Goal: Task Accomplishment & Management: Use online tool/utility

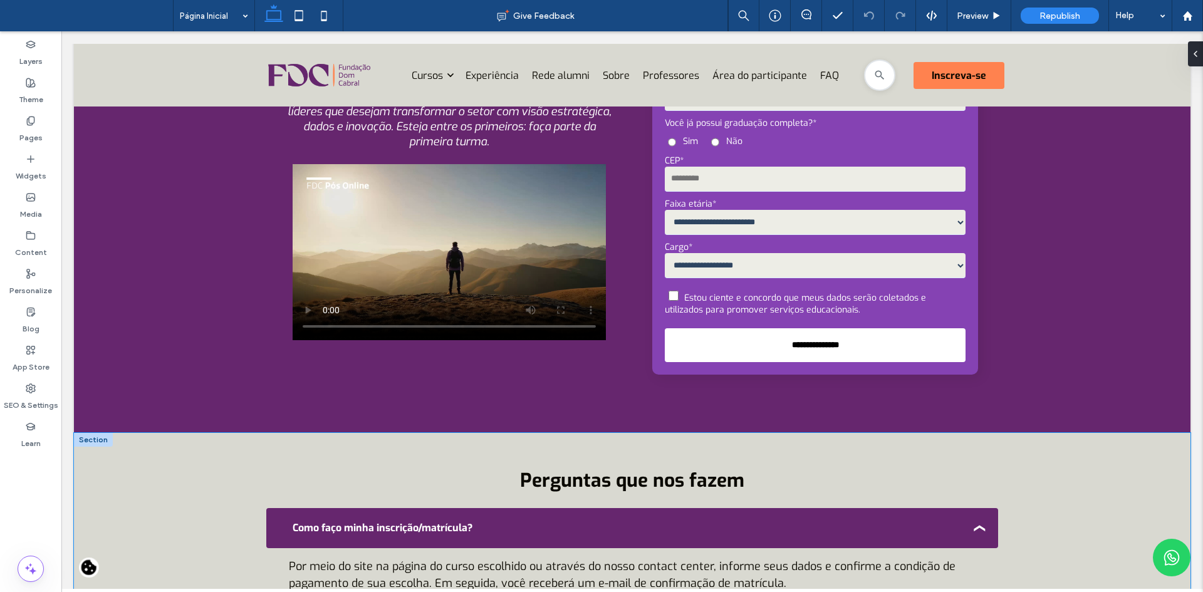
scroll to position [4685, 0]
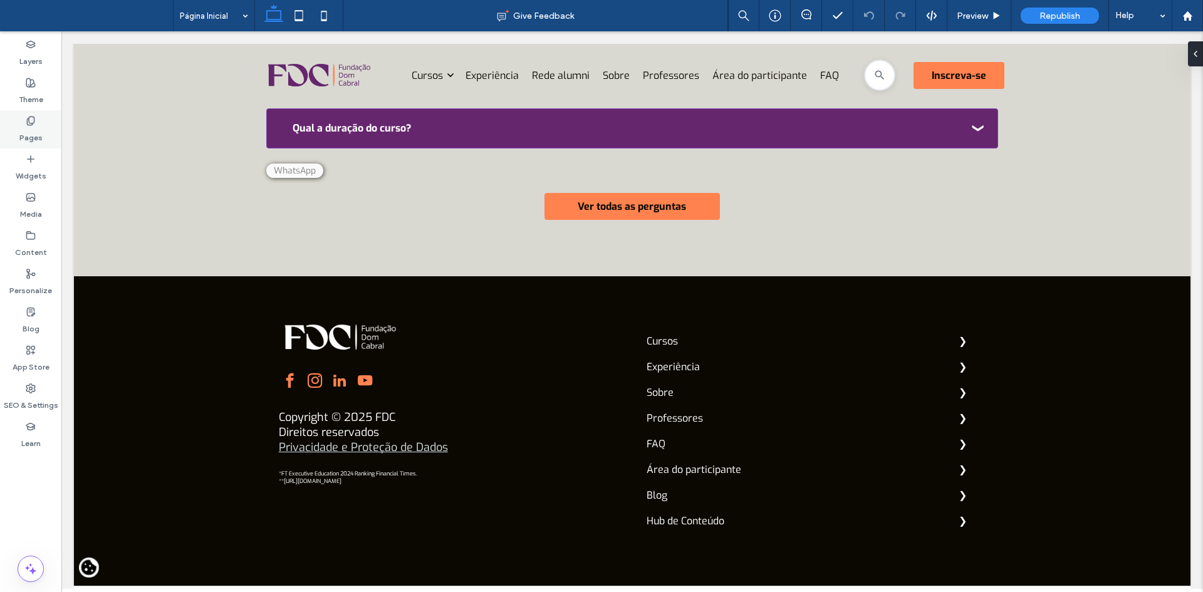
click at [28, 127] on label "Pages" at bounding box center [30, 135] width 23 height 18
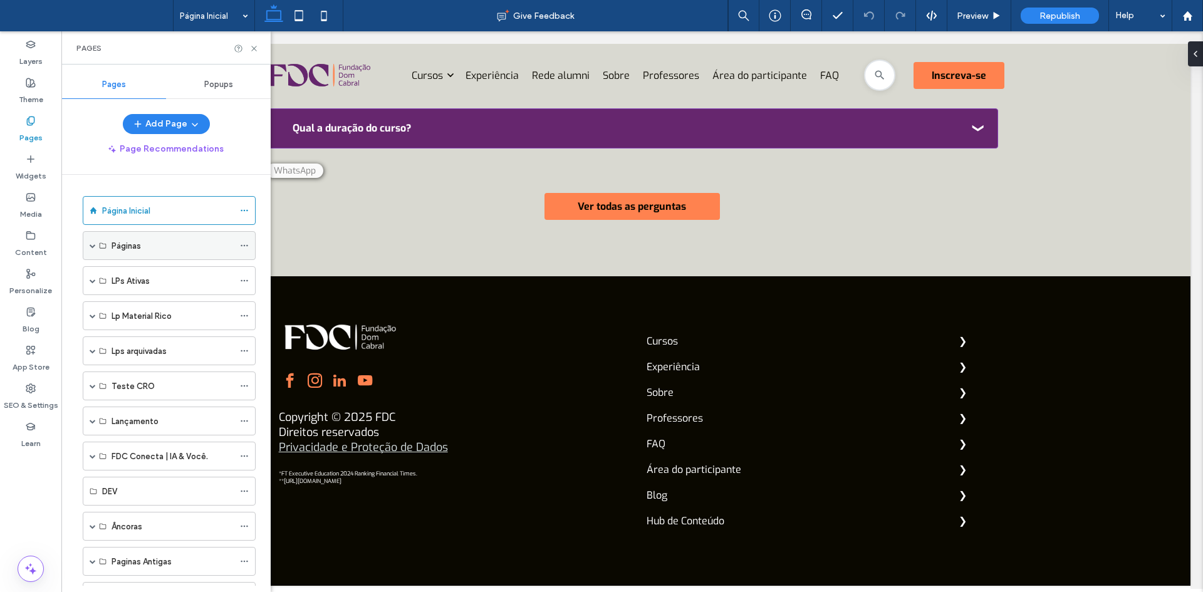
click at [91, 247] on span at bounding box center [93, 245] width 6 height 6
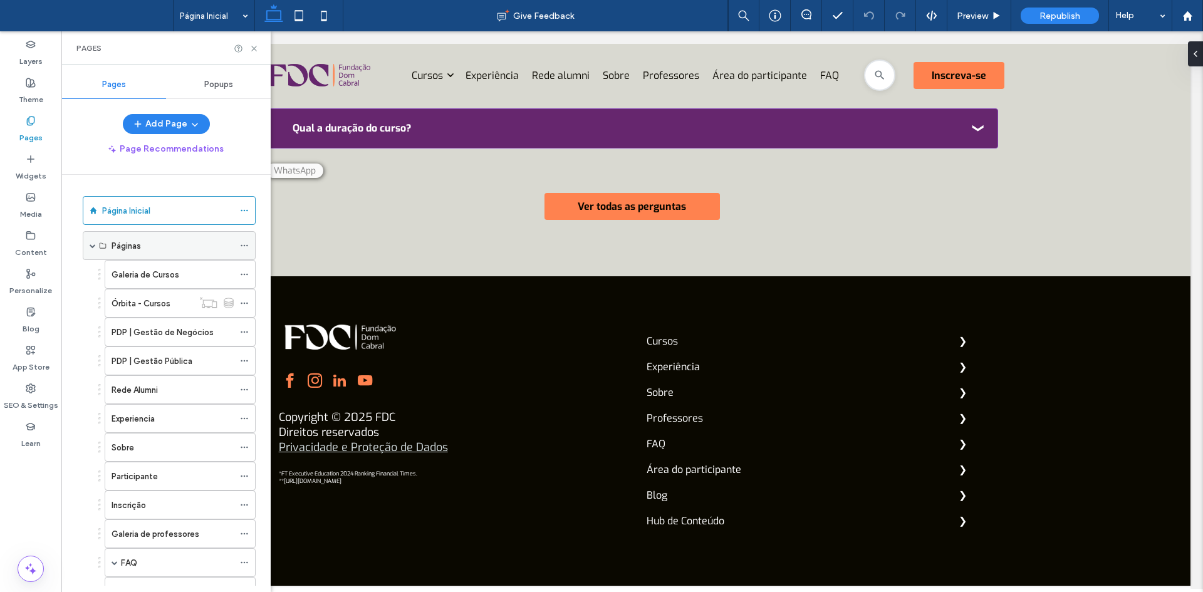
click at [93, 246] on span at bounding box center [93, 245] width 6 height 6
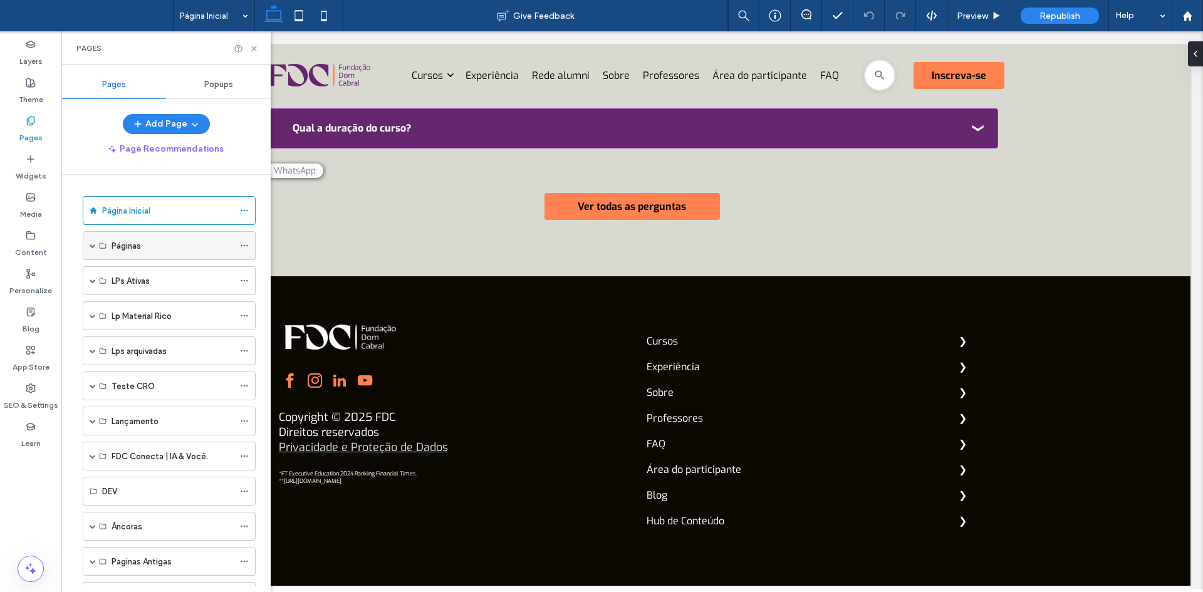
click at [92, 249] on span at bounding box center [93, 246] width 6 height 28
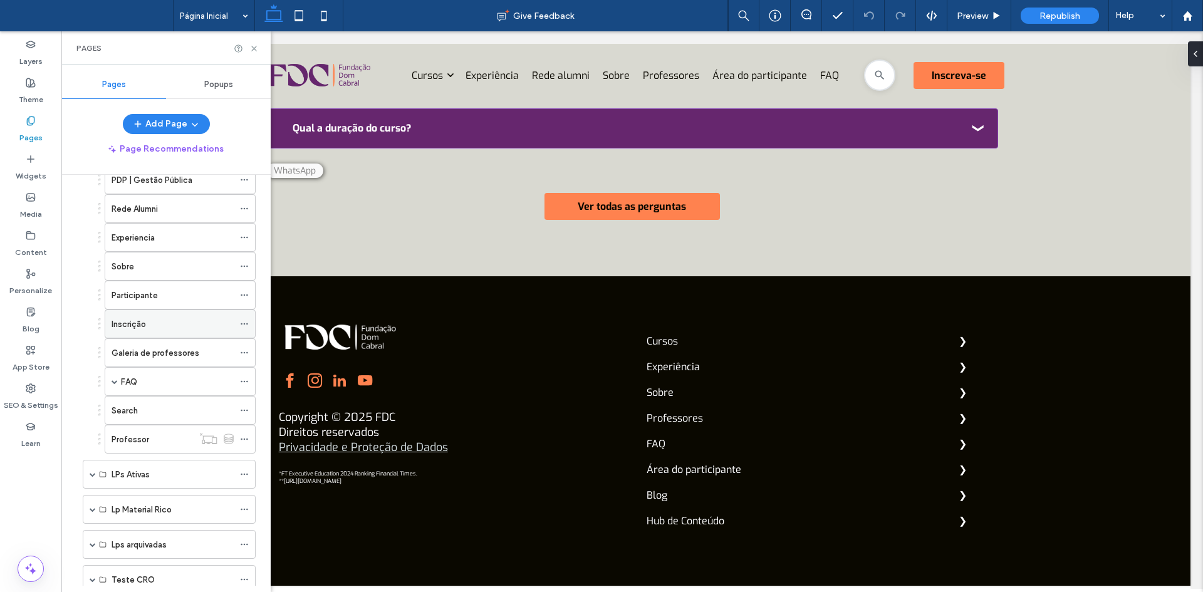
scroll to position [63, 0]
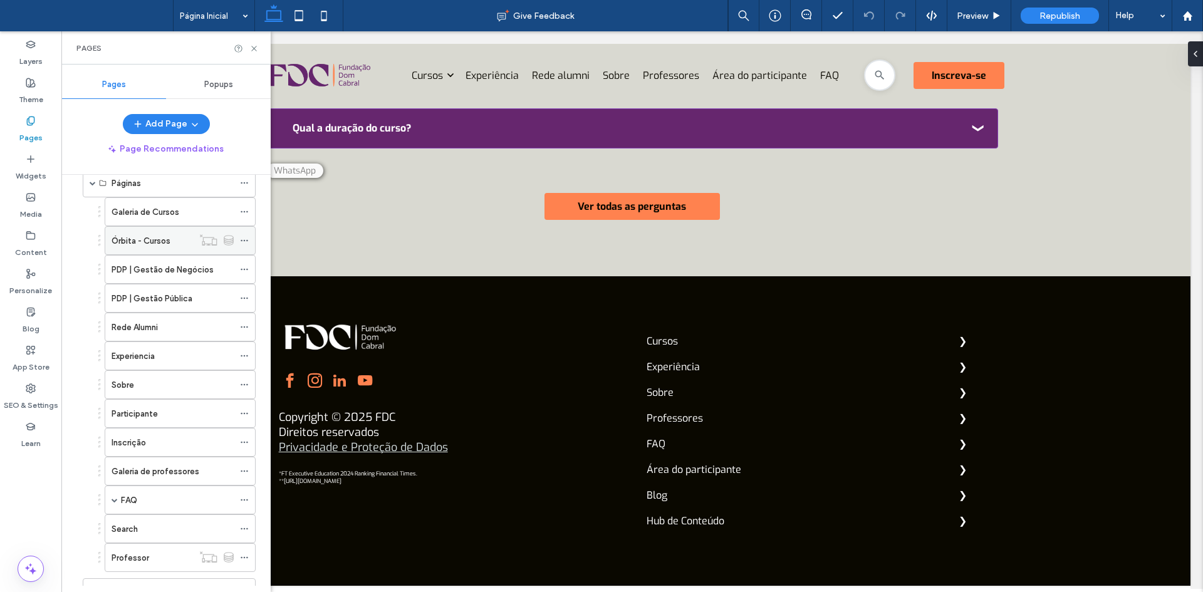
click at [177, 245] on div "Órbita - Cursos" at bounding box center [152, 240] width 81 height 13
click at [255, 48] on use at bounding box center [253, 48] width 5 height 5
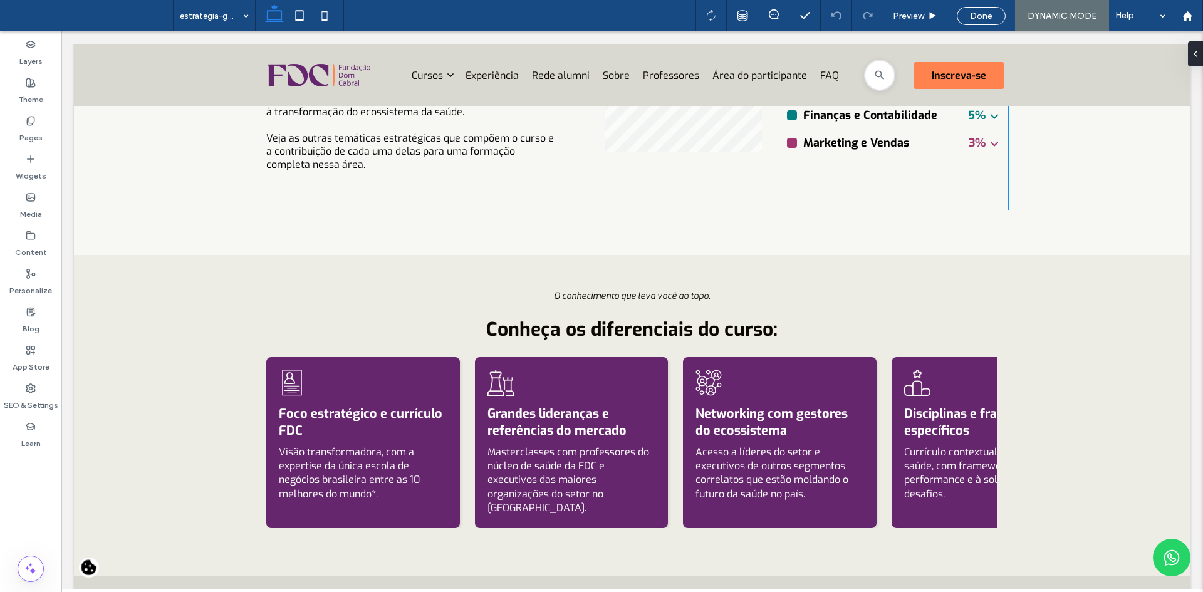
scroll to position [3070, 0]
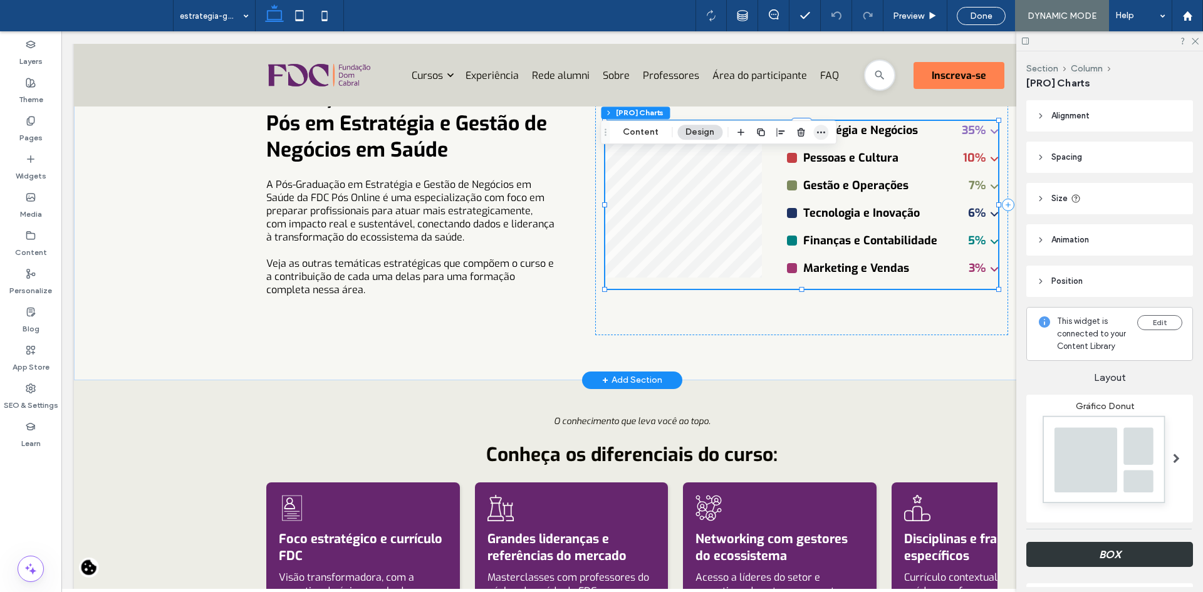
click at [822, 137] on icon "button" at bounding box center [821, 132] width 10 height 10
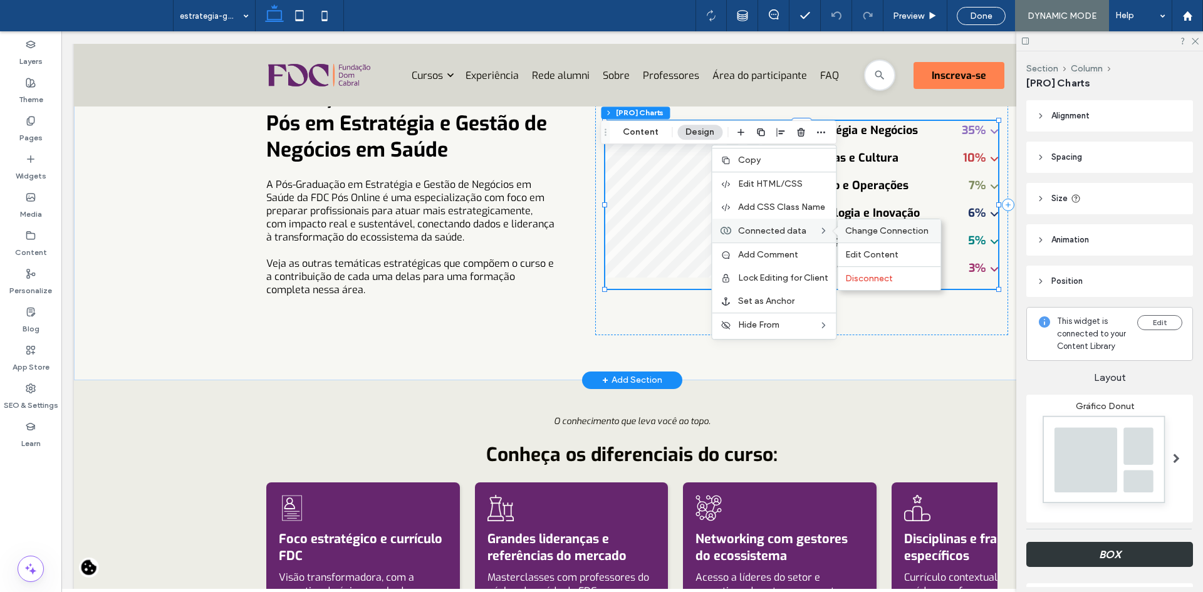
click at [847, 228] on span "Change Connection" at bounding box center [886, 231] width 83 height 11
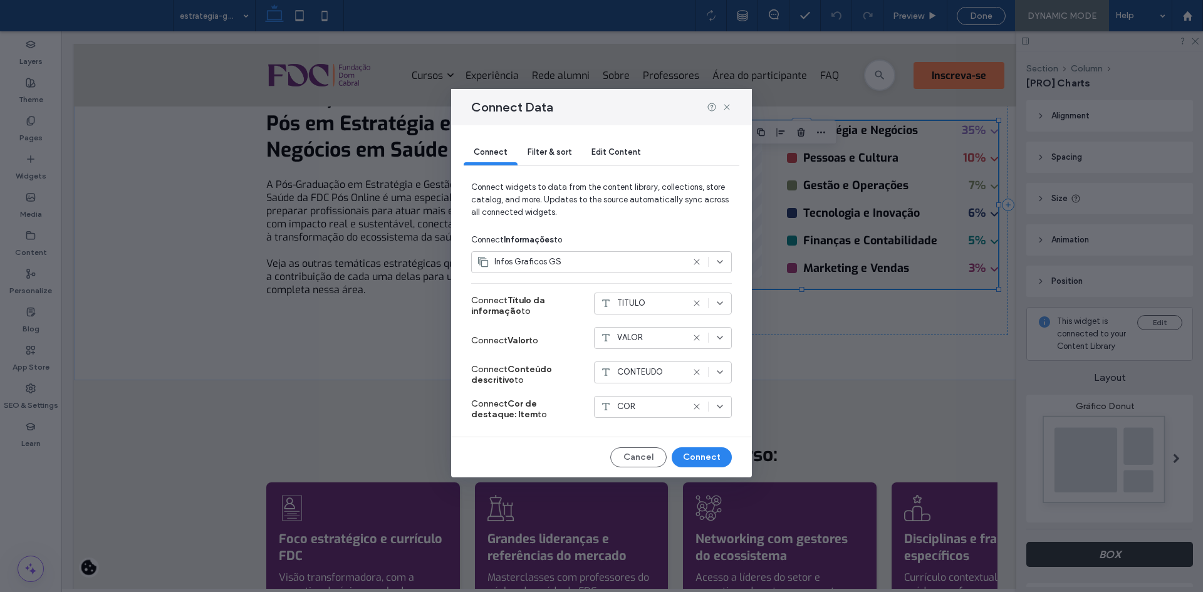
click at [554, 158] on div "Filter & sort" at bounding box center [549, 152] width 64 height 25
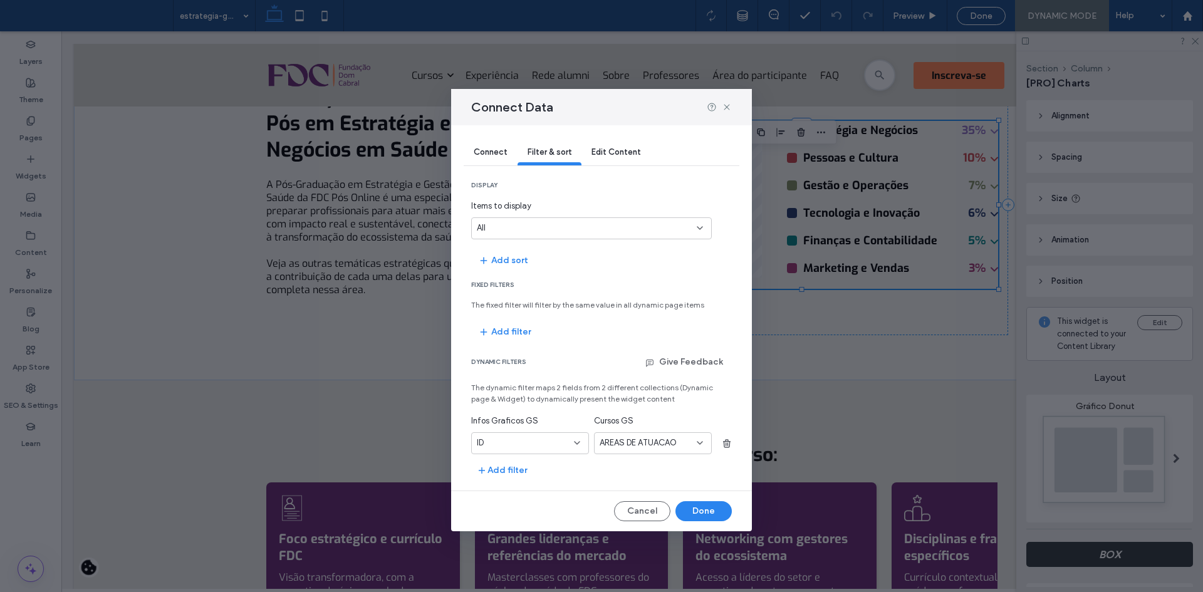
click at [493, 154] on span "Connect" at bounding box center [491, 151] width 34 height 9
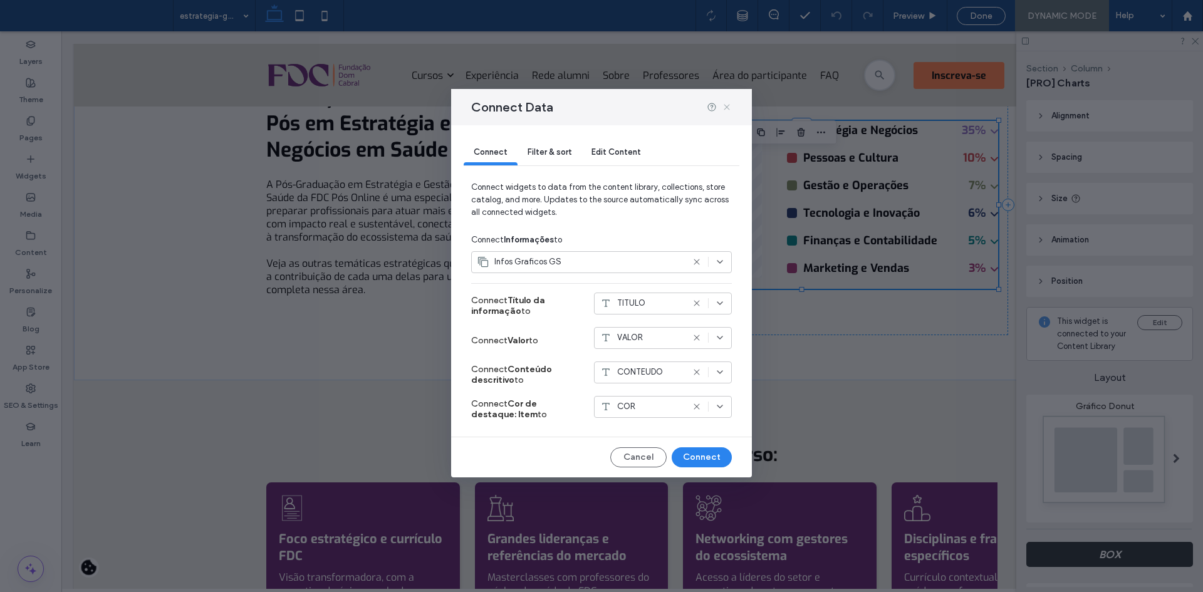
click at [727, 110] on icon at bounding box center [727, 107] width 10 height 10
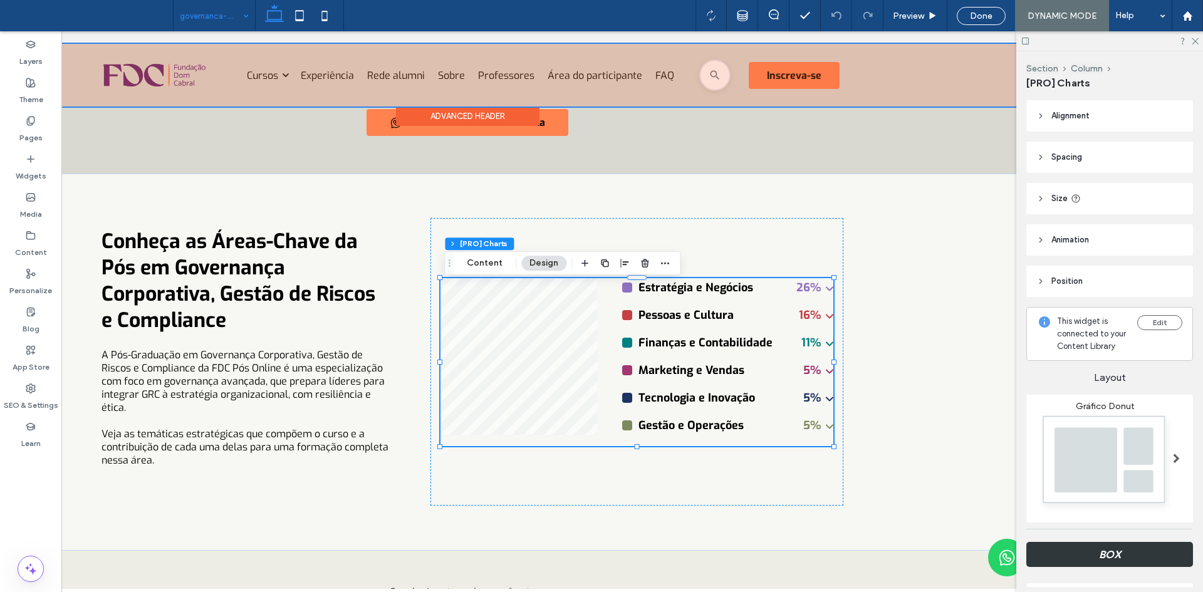
scroll to position [0, 187]
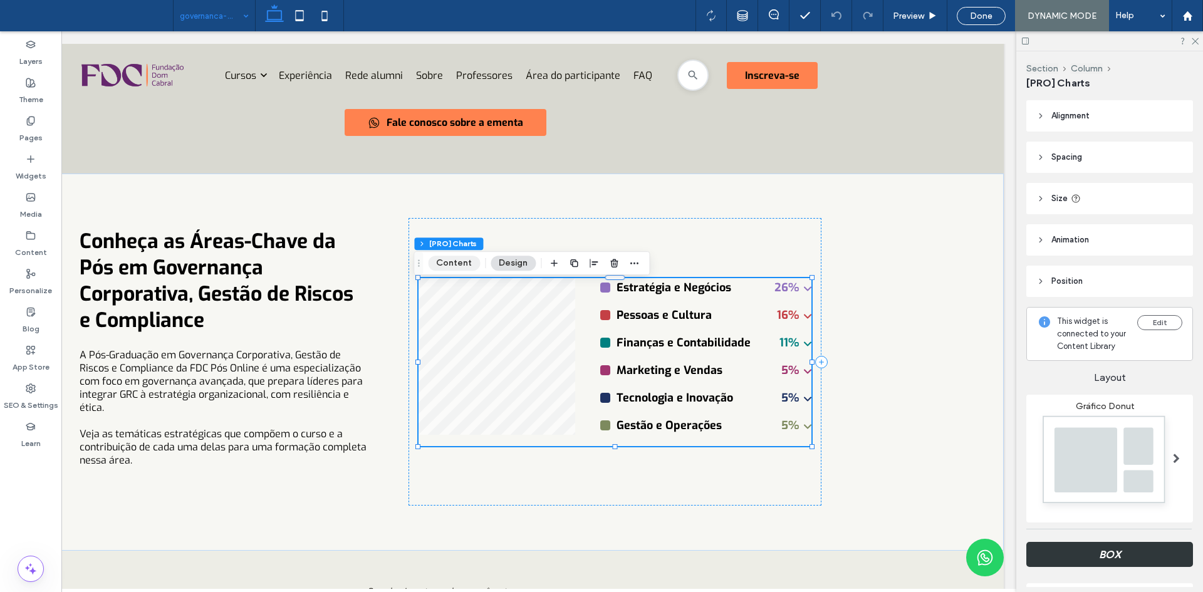
click at [459, 266] on button "Content" at bounding box center [454, 263] width 52 height 15
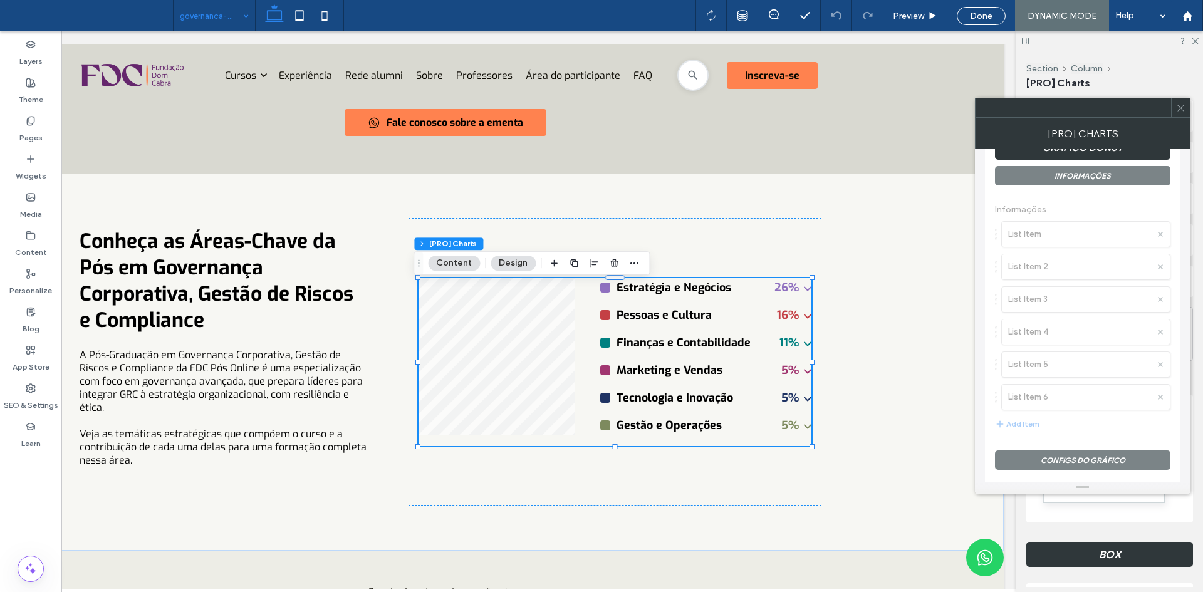
scroll to position [188, 0]
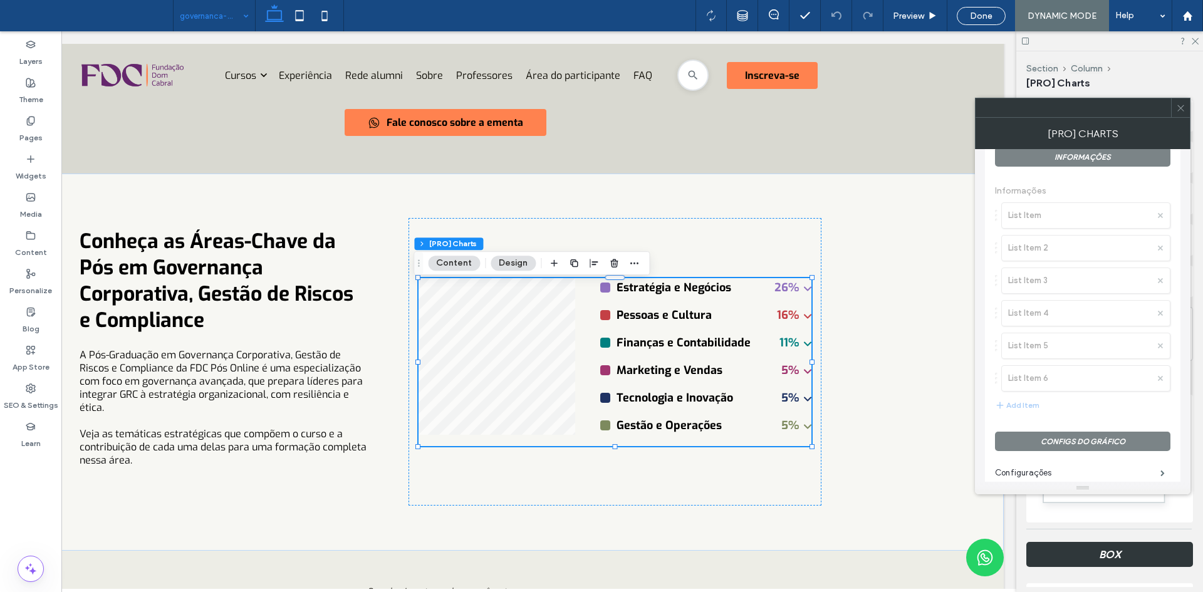
click at [1182, 108] on icon at bounding box center [1180, 107] width 9 height 9
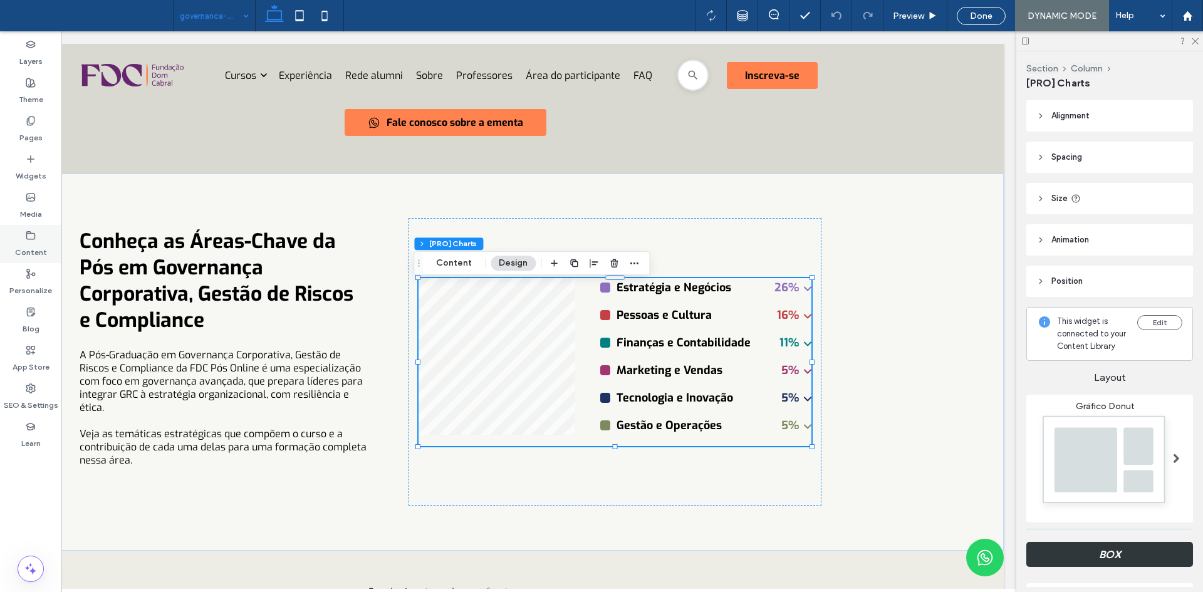
click at [33, 241] on label "Content" at bounding box center [31, 250] width 32 height 18
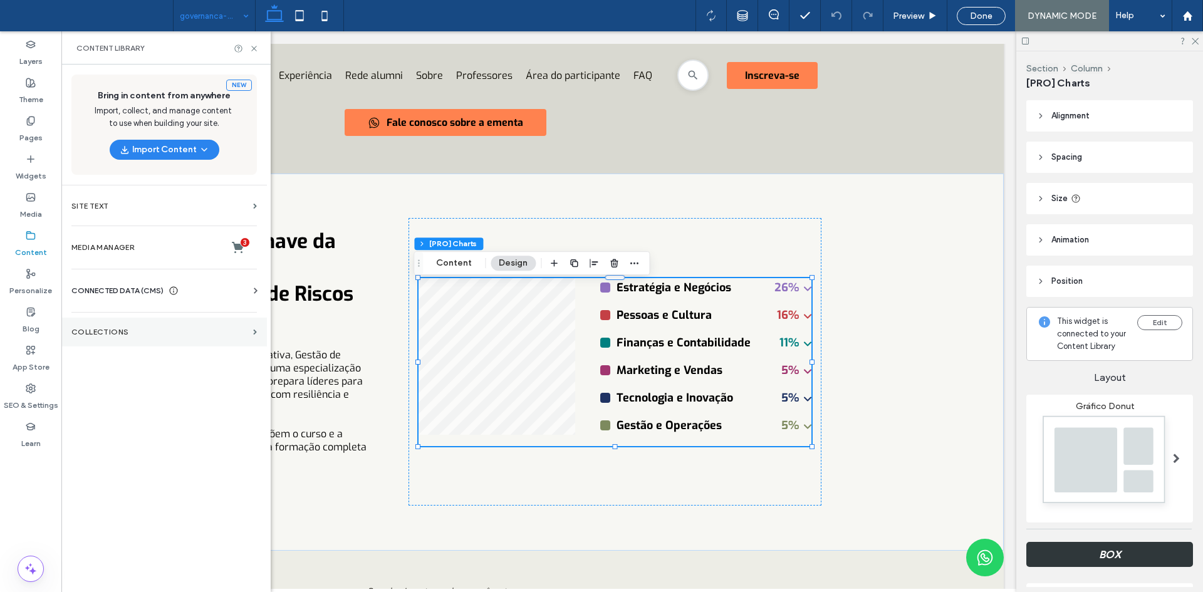
click at [137, 343] on section "Collections" at bounding box center [163, 332] width 205 height 29
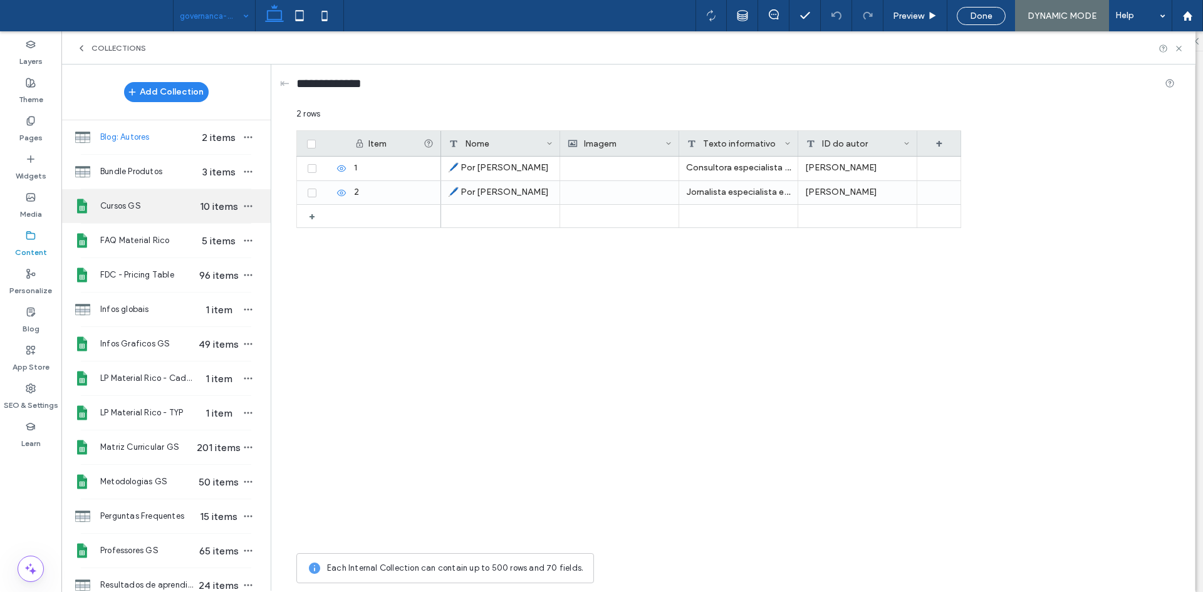
click at [207, 198] on div "Cursos GS 10 items" at bounding box center [165, 206] width 209 height 34
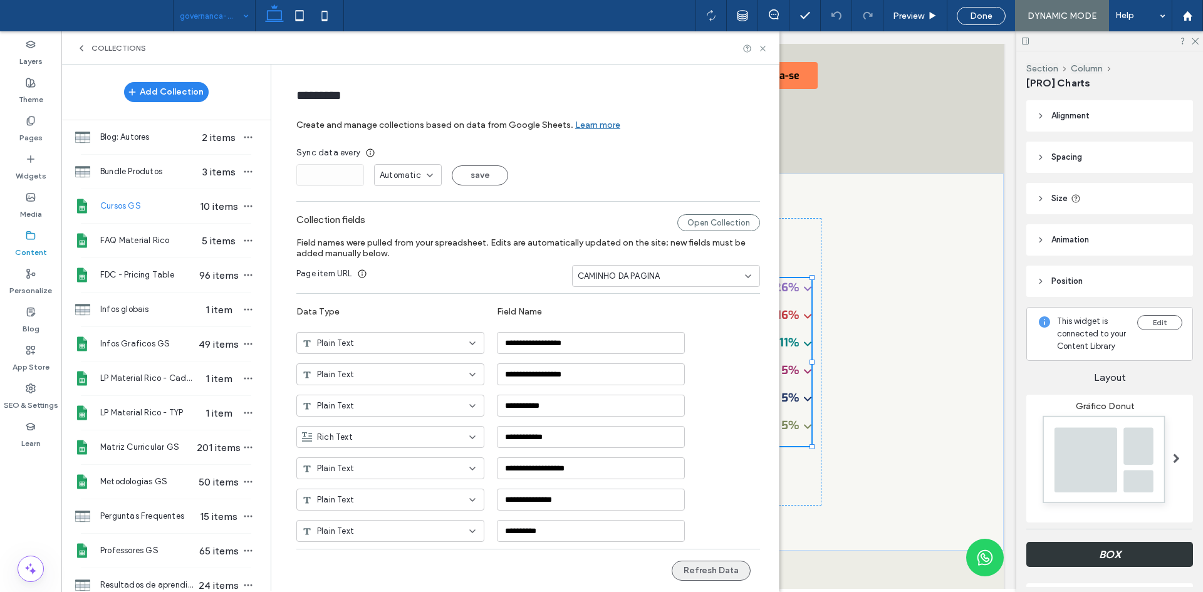
click at [700, 566] on button "Refresh Data" at bounding box center [711, 571] width 79 height 20
click at [165, 341] on span "Infos Graficos GS" at bounding box center [148, 344] width 96 height 13
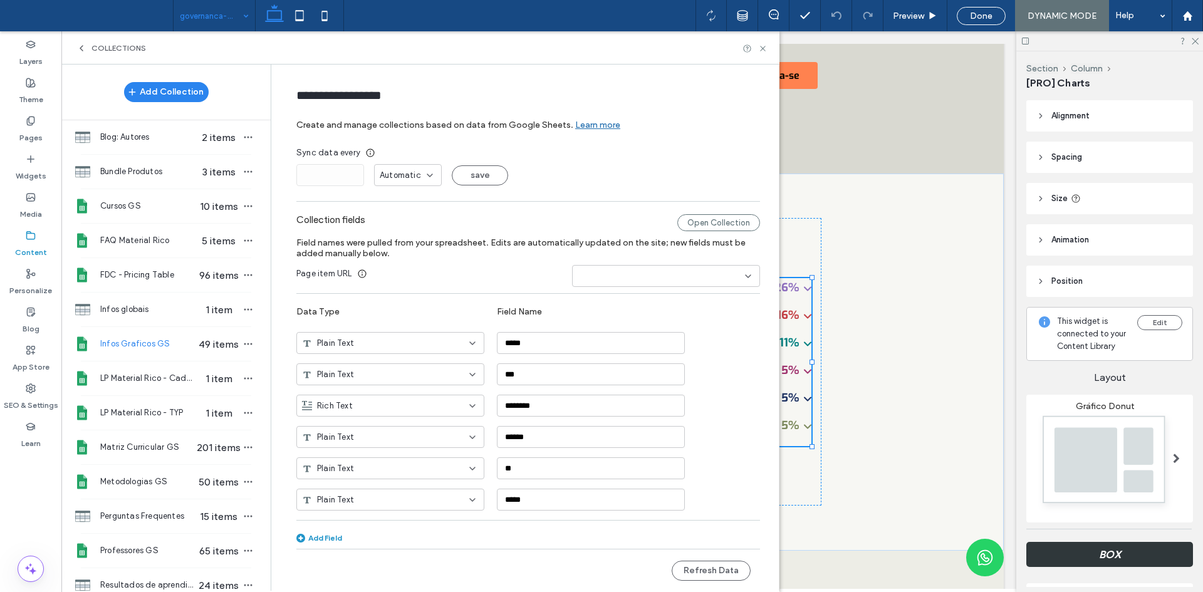
type input "**********"
click at [707, 566] on button "Refresh Data" at bounding box center [711, 571] width 79 height 20
click at [763, 48] on use at bounding box center [762, 48] width 5 height 5
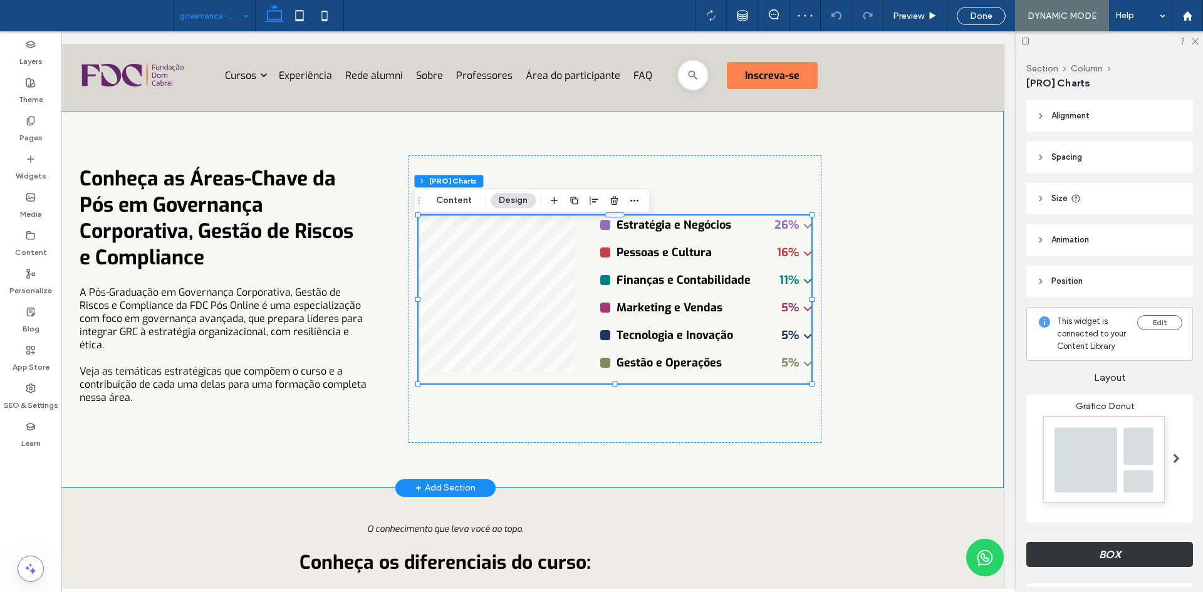
scroll to position [0, 0]
click at [709, 16] on icon at bounding box center [710, 15] width 11 height 11
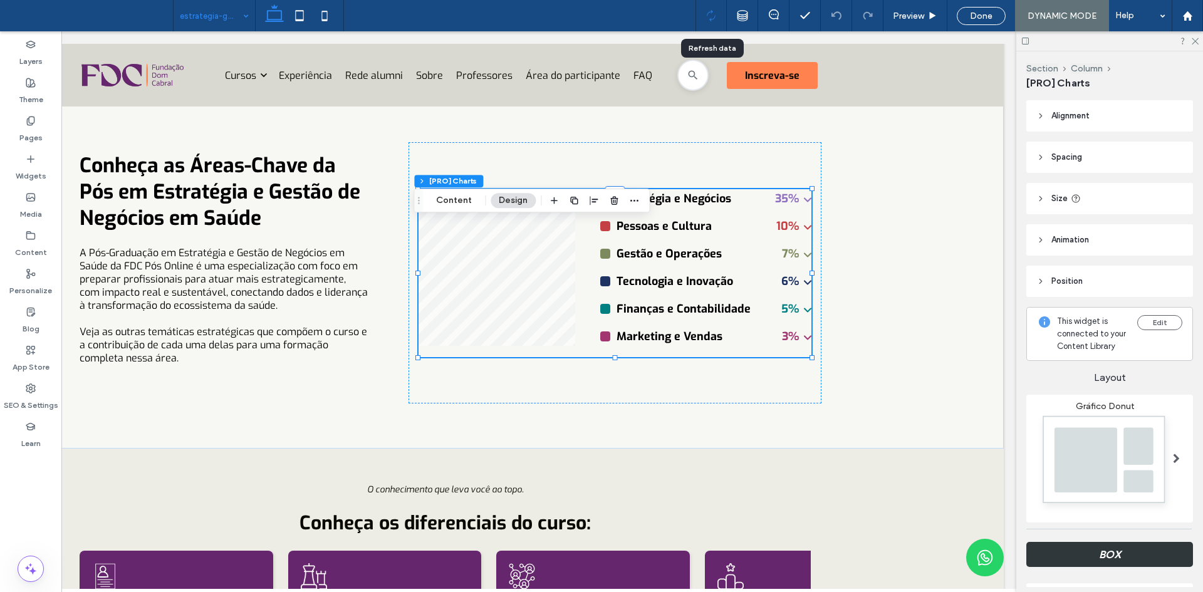
click at [715, 11] on icon at bounding box center [710, 15] width 11 height 11
click at [737, 19] on use at bounding box center [742, 16] width 10 height 10
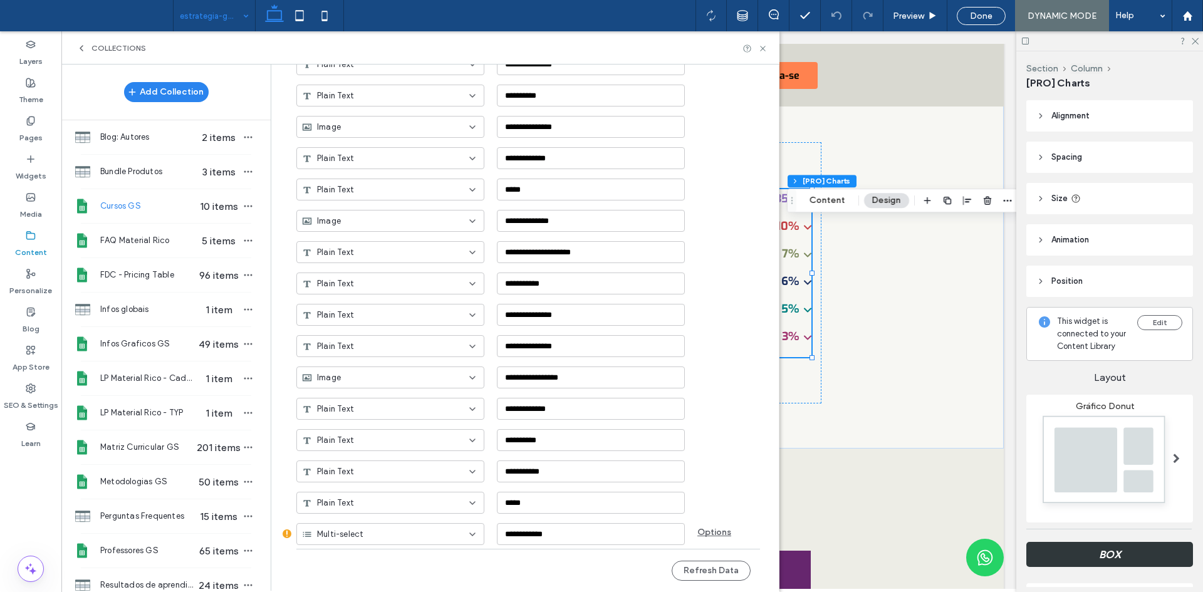
scroll to position [439, 0]
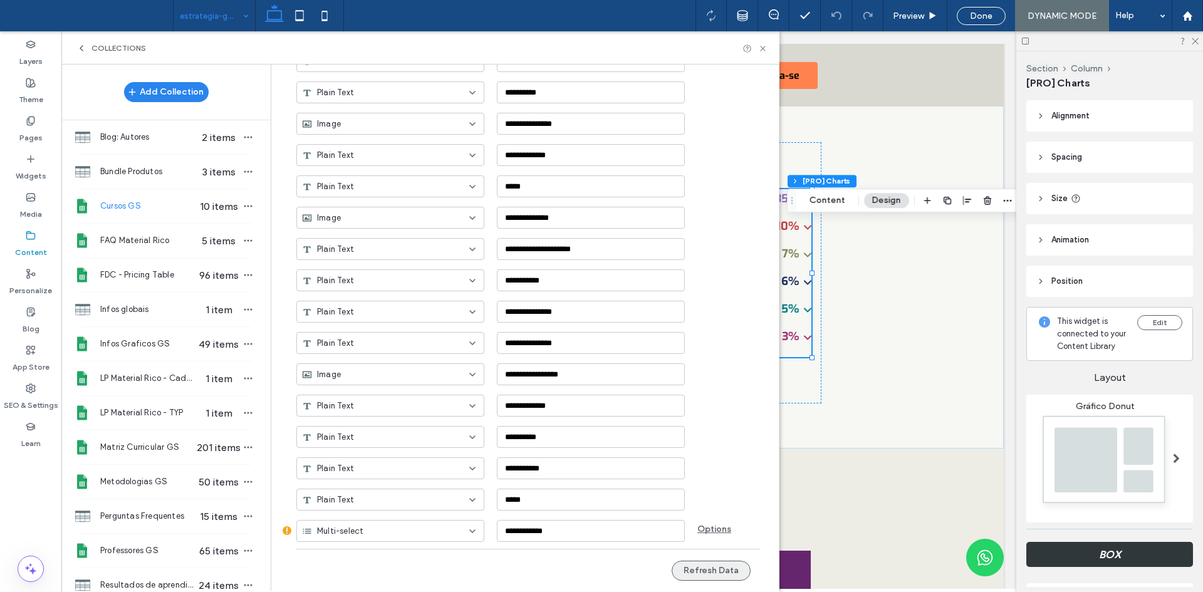
click at [697, 572] on button "Refresh Data" at bounding box center [711, 571] width 79 height 20
click at [764, 48] on icon at bounding box center [762, 48] width 9 height 9
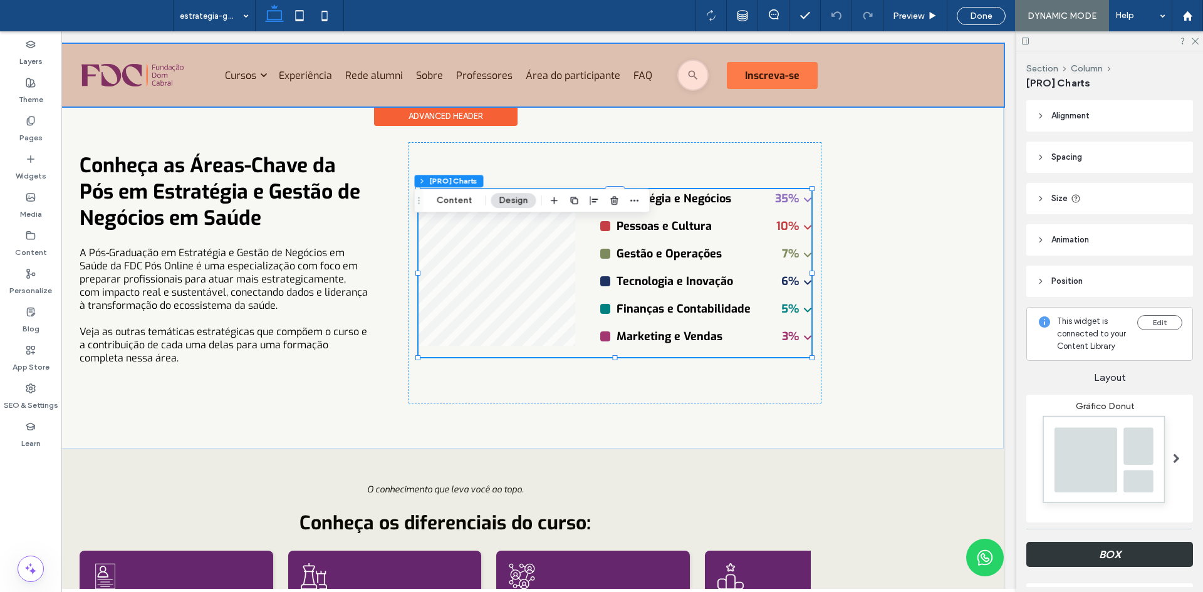
scroll to position [3001, 0]
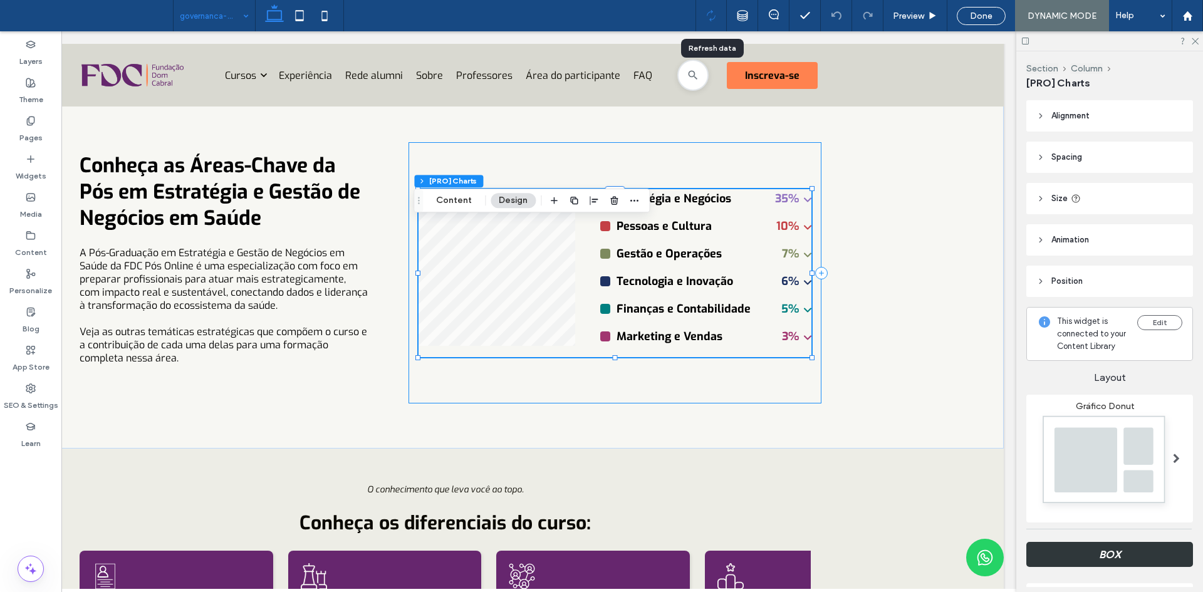
click at [707, 11] on icon at bounding box center [710, 15] width 11 height 11
click at [710, 17] on icon at bounding box center [710, 15] width 11 height 11
click at [739, 19] on icon at bounding box center [742, 15] width 11 height 11
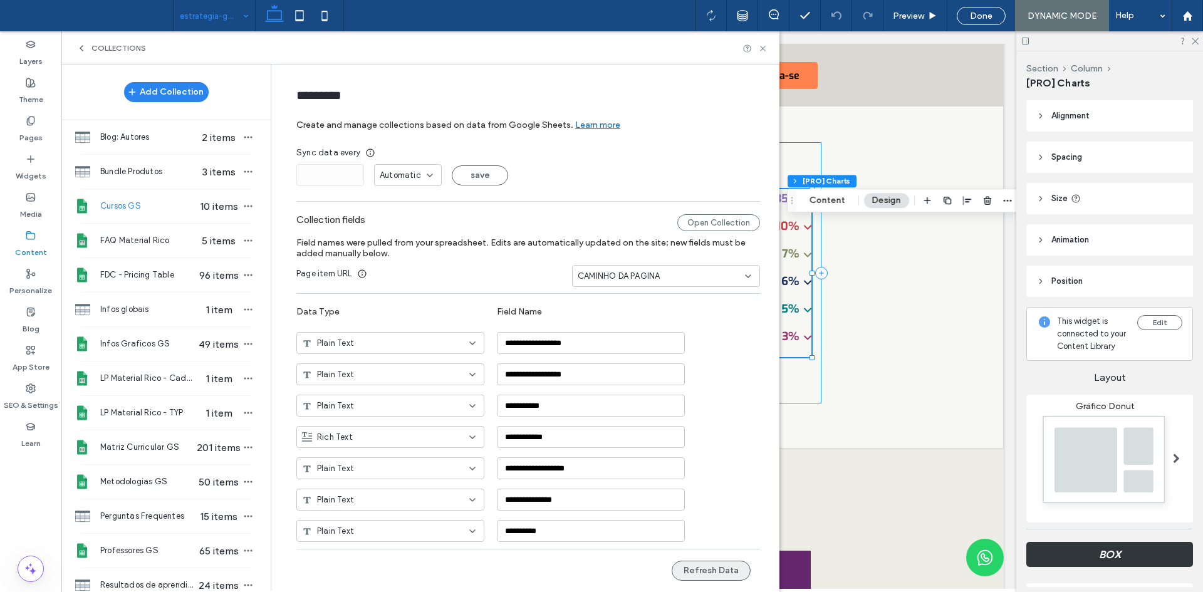
click at [693, 570] on button "Refresh Data" at bounding box center [711, 571] width 79 height 20
click at [163, 338] on span "Infos Graficos GS" at bounding box center [148, 344] width 96 height 13
type input "**********"
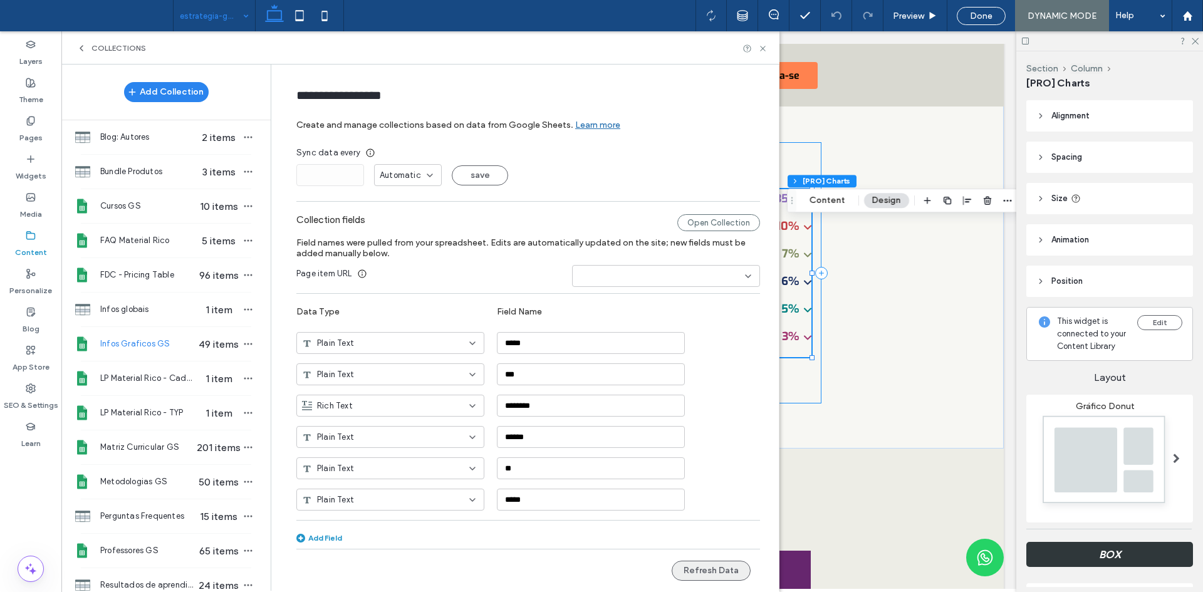
click at [701, 562] on button "Refresh Data" at bounding box center [711, 571] width 79 height 20
click at [765, 51] on icon at bounding box center [762, 48] width 9 height 9
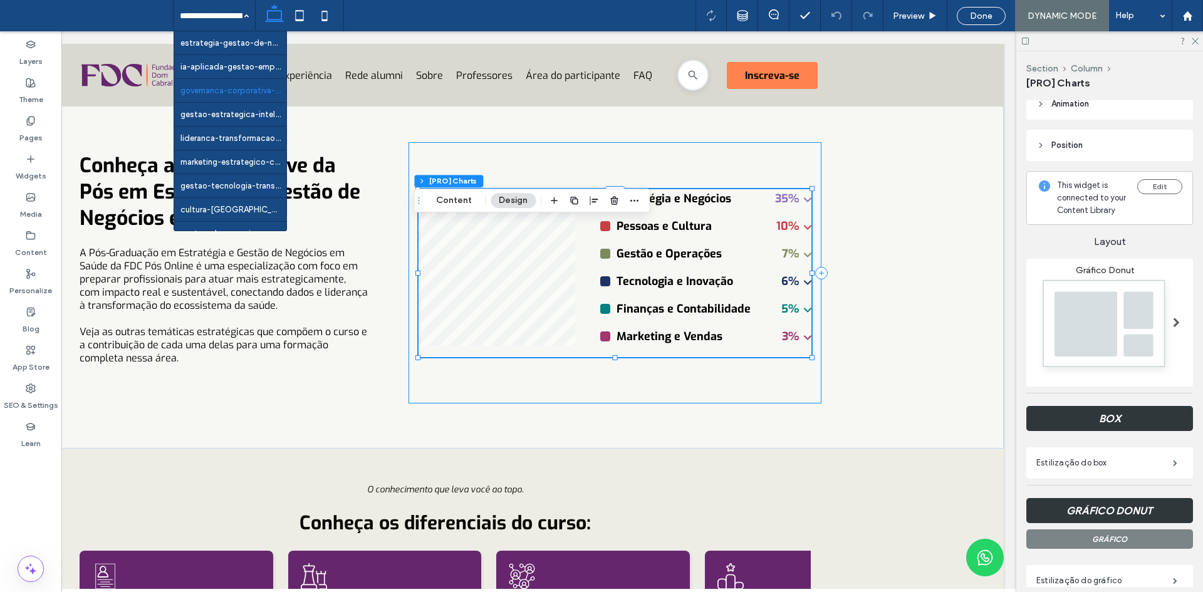
scroll to position [0, 0]
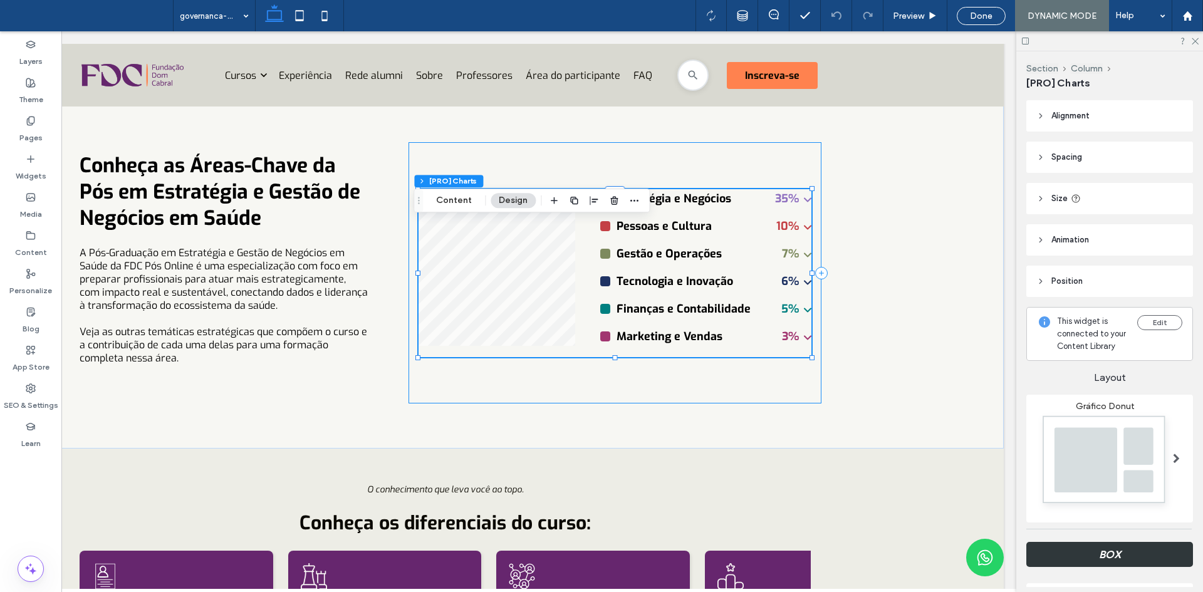
click at [1108, 199] on header "Size" at bounding box center [1109, 198] width 167 height 31
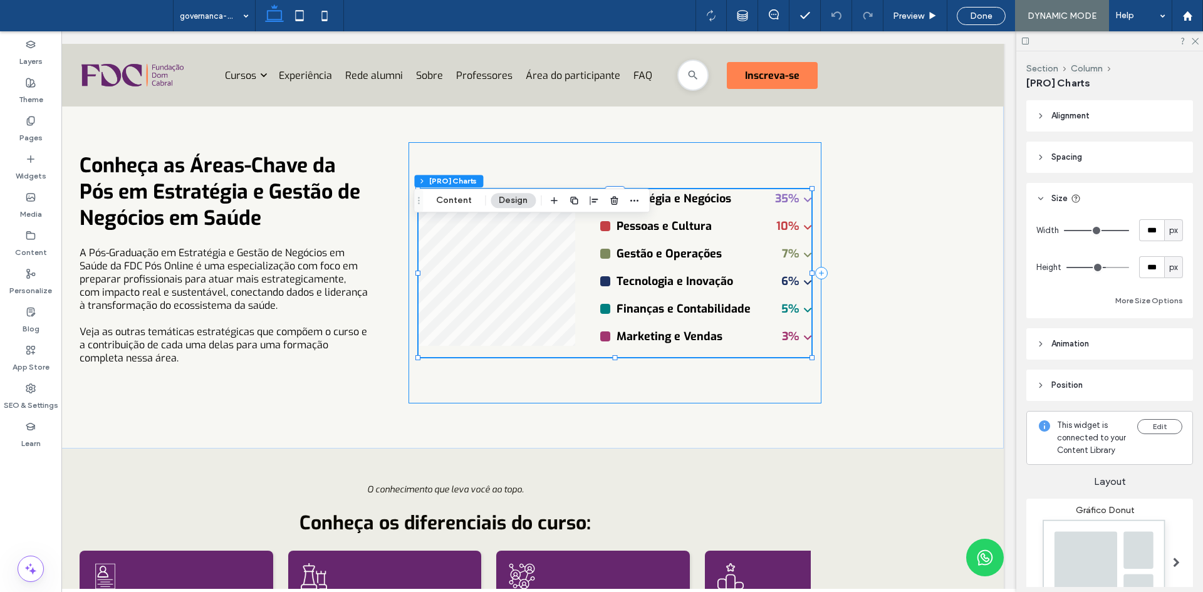
click at [1157, 281] on div "Width *** px Height *** px More Size Options" at bounding box center [1109, 263] width 147 height 89
click at [1169, 272] on span "px" at bounding box center [1173, 267] width 9 height 13
click at [1166, 378] on span "A" at bounding box center [1167, 377] width 5 height 13
type input "*"
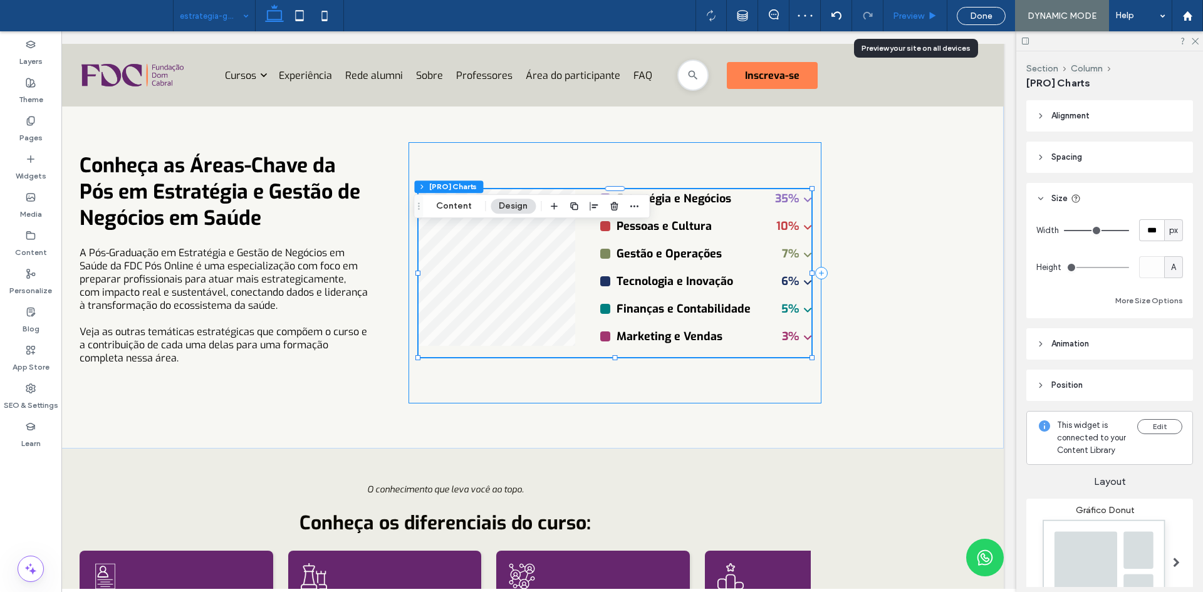
click at [913, 17] on span "Preview" at bounding box center [908, 16] width 31 height 11
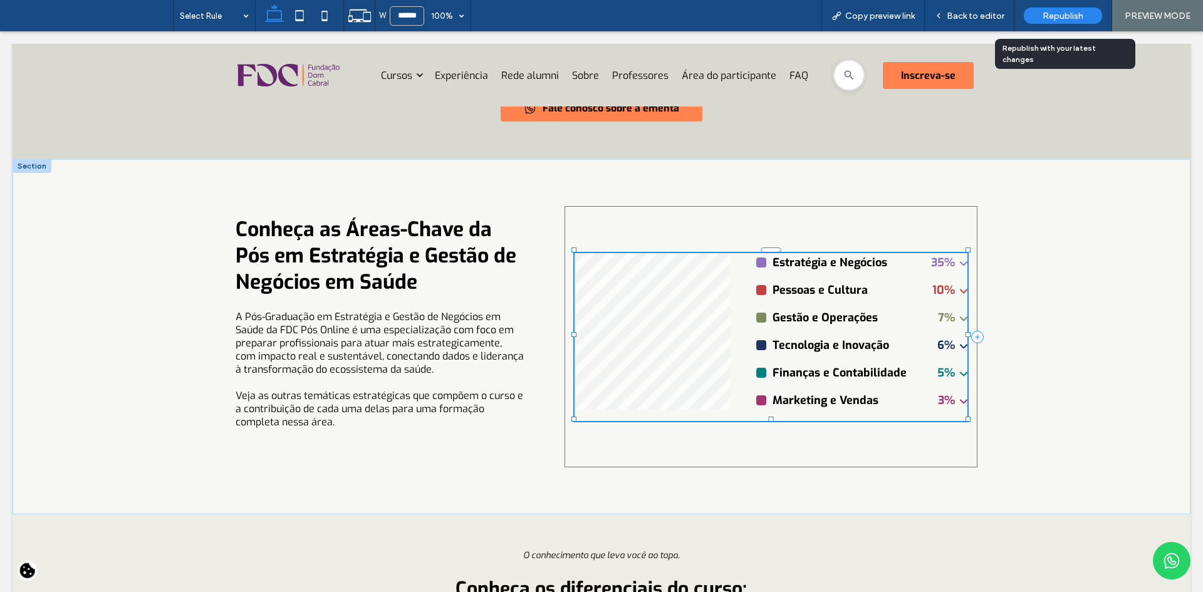
click at [1039, 22] on div "Republish" at bounding box center [1063, 16] width 78 height 16
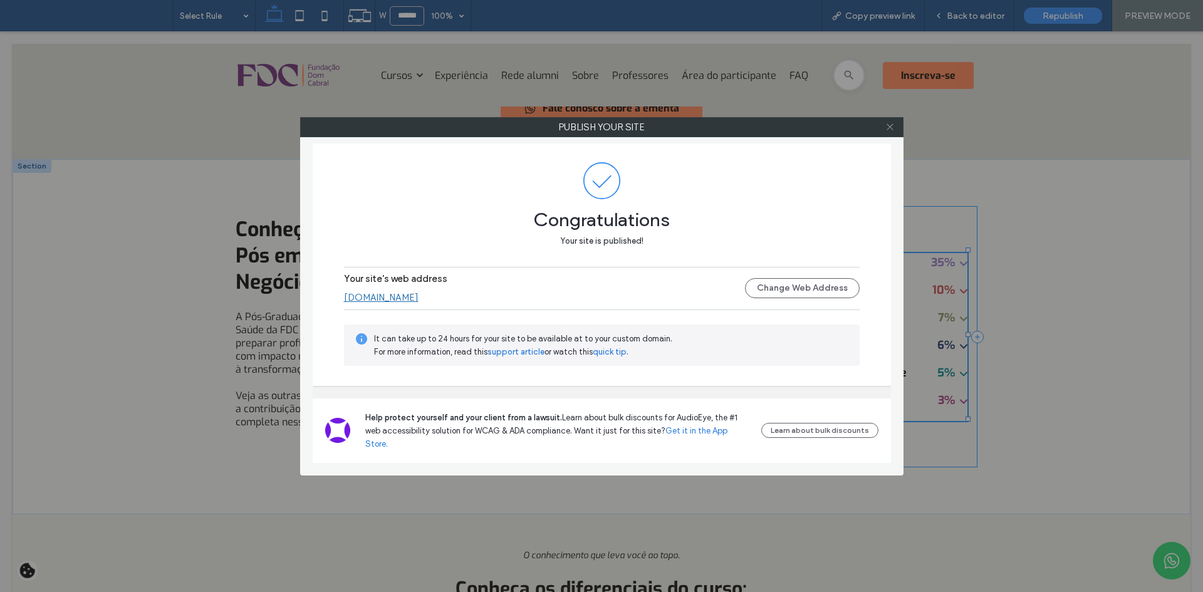
click at [891, 129] on icon at bounding box center [889, 126] width 9 height 9
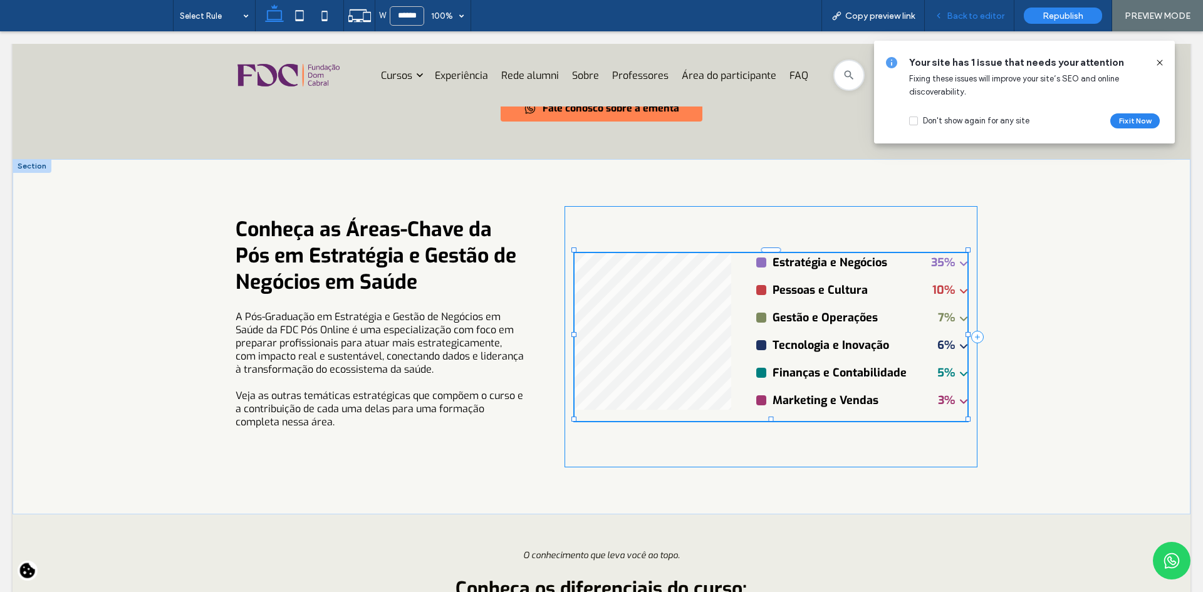
click at [976, 18] on span "Back to editor" at bounding box center [976, 16] width 58 height 11
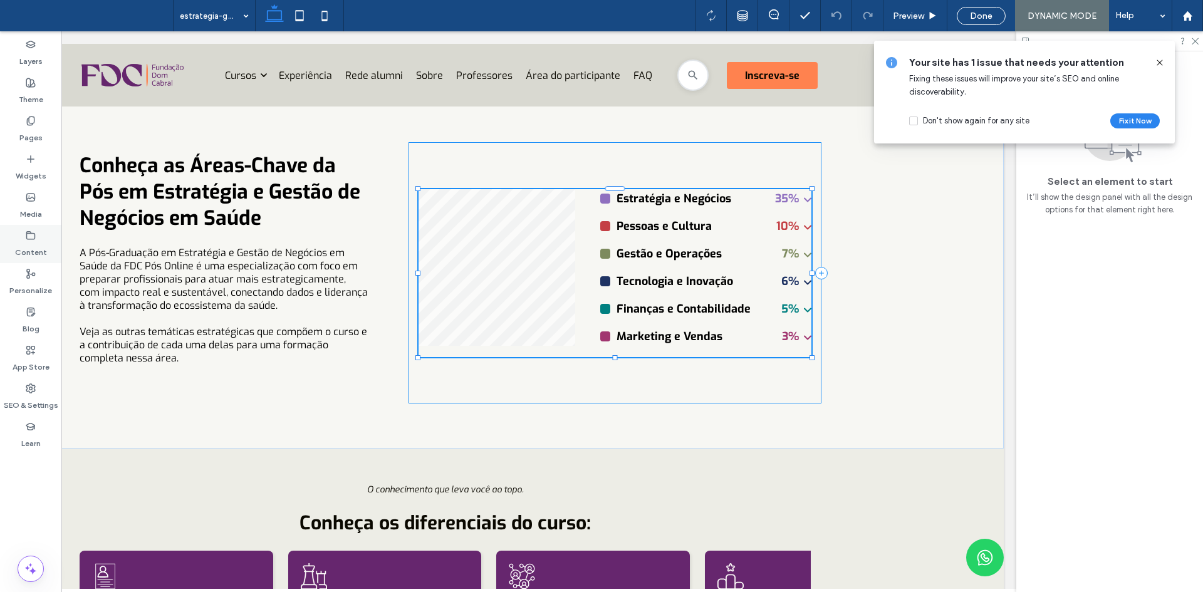
click at [14, 236] on div "Content" at bounding box center [30, 244] width 61 height 38
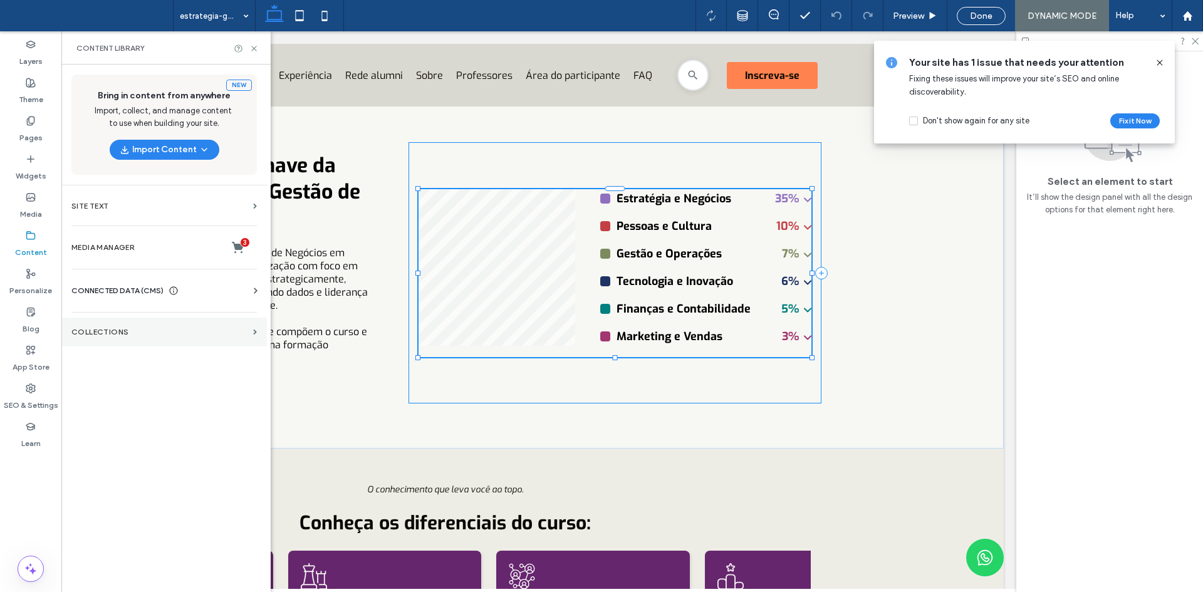
click at [127, 338] on section "Collections" at bounding box center [163, 332] width 205 height 29
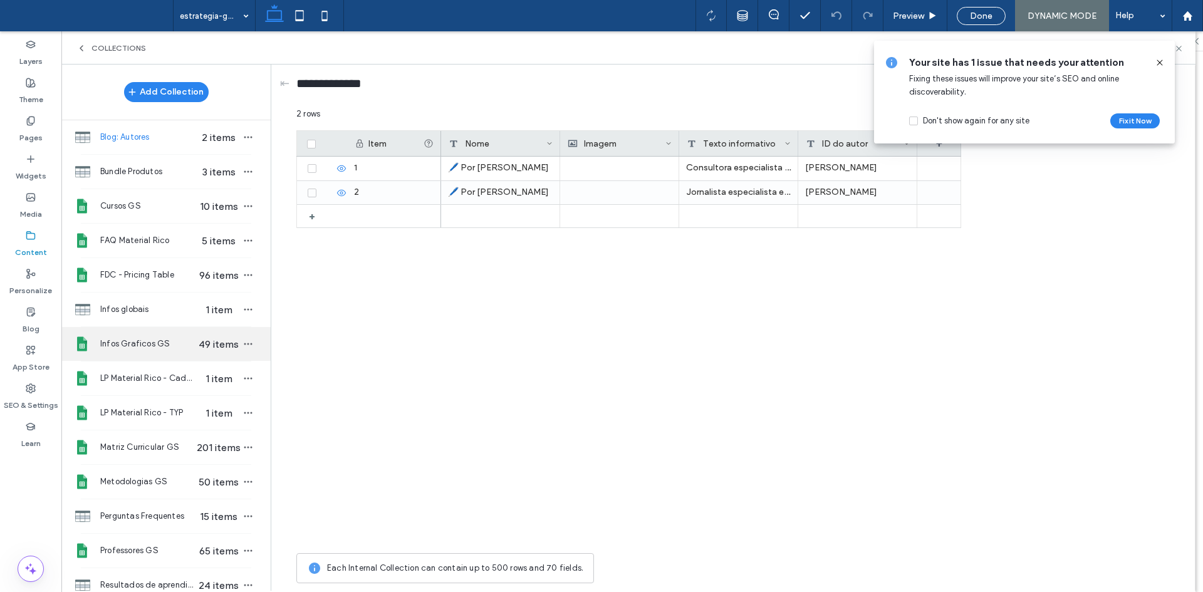
click at [156, 350] on span "Infos Graficos GS" at bounding box center [148, 344] width 96 height 13
